Goal: Task Accomplishment & Management: Manage account settings

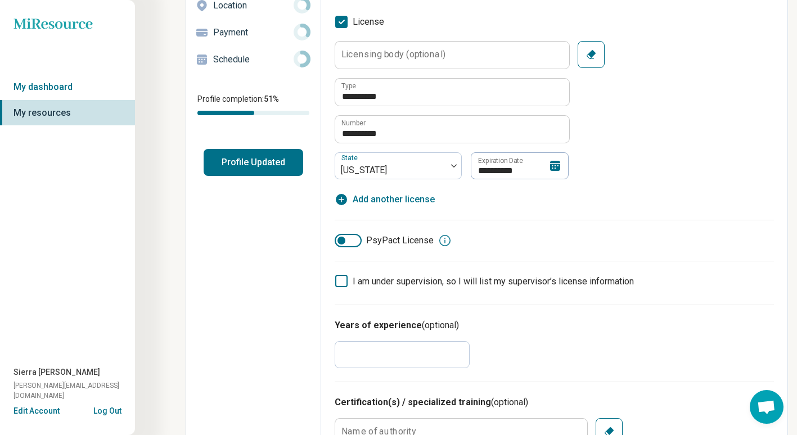
scroll to position [158, 0]
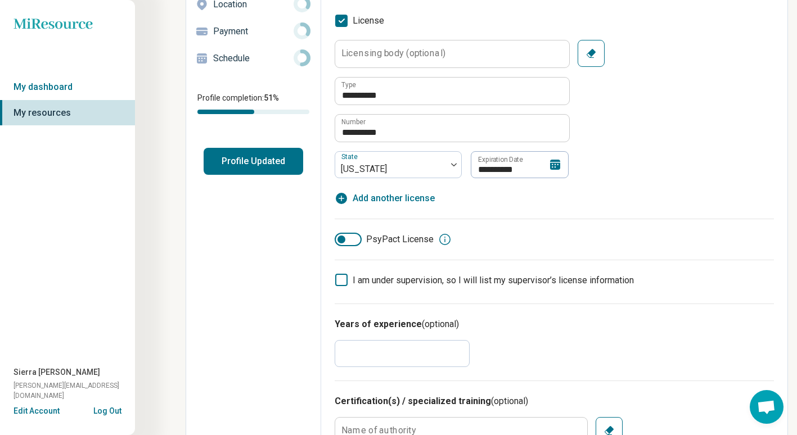
click at [552, 161] on icon at bounding box center [555, 165] width 10 height 10
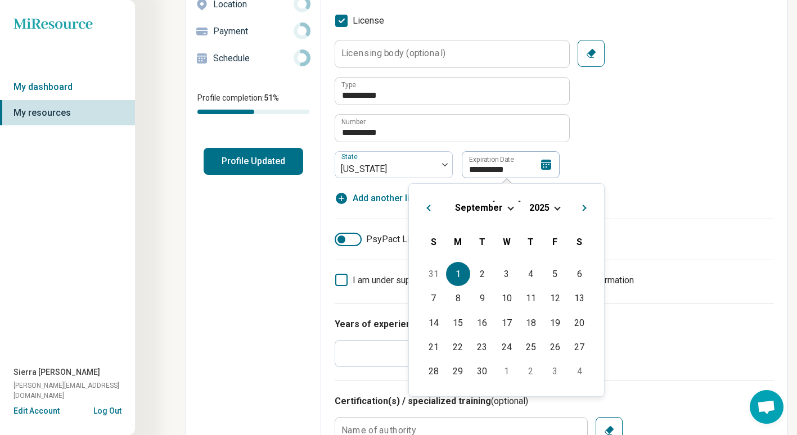
click at [559, 208] on div "September 2025" at bounding box center [506, 208] width 177 height 12
click at [554, 208] on span "Choose Date" at bounding box center [557, 207] width 6 height 6
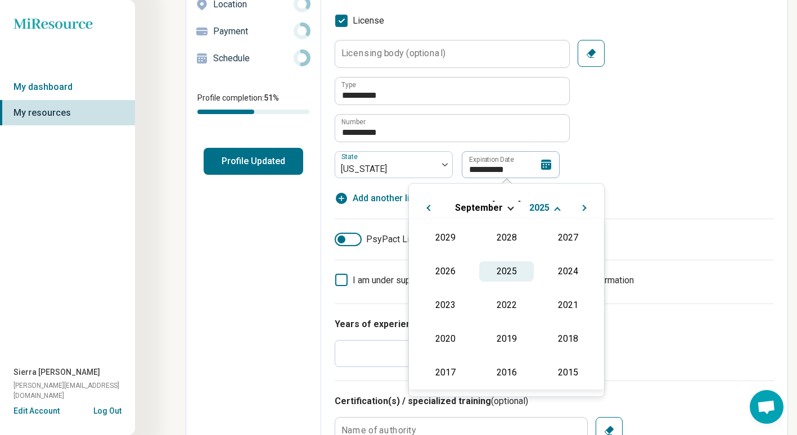
scroll to position [236, 0]
click at [445, 275] on div "2026" at bounding box center [445, 272] width 55 height 20
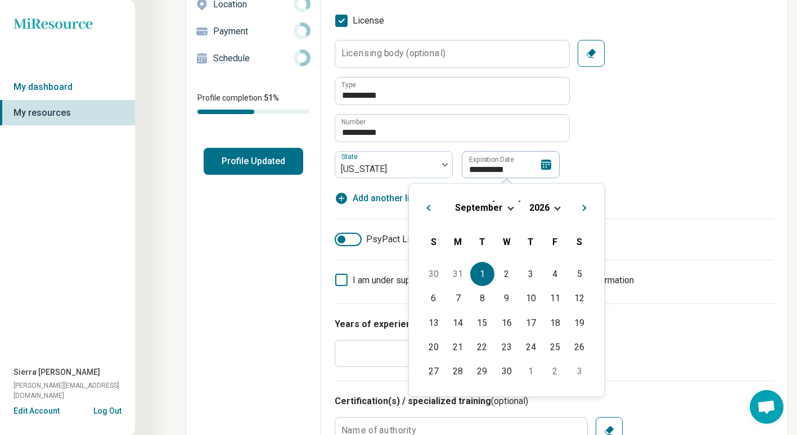
click at [478, 275] on div "1" at bounding box center [482, 274] width 24 height 24
type textarea "*"
type input "**********"
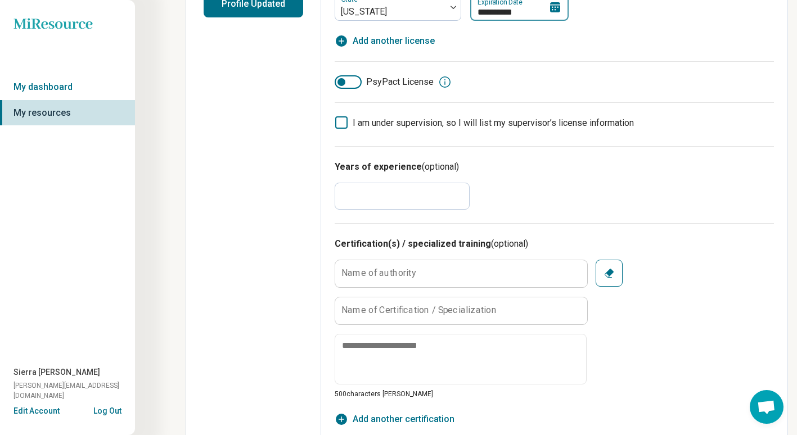
scroll to position [0, 0]
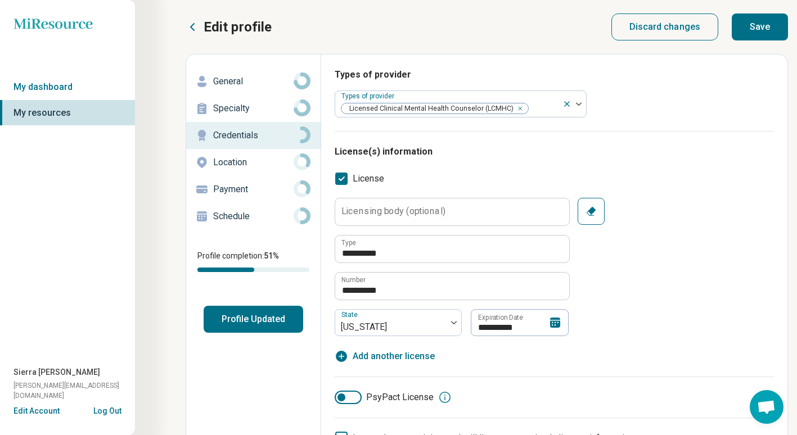
click at [753, 33] on button "Save" at bounding box center [760, 27] width 56 height 27
type textarea "*"
